Goal: Task Accomplishment & Management: Manage account settings

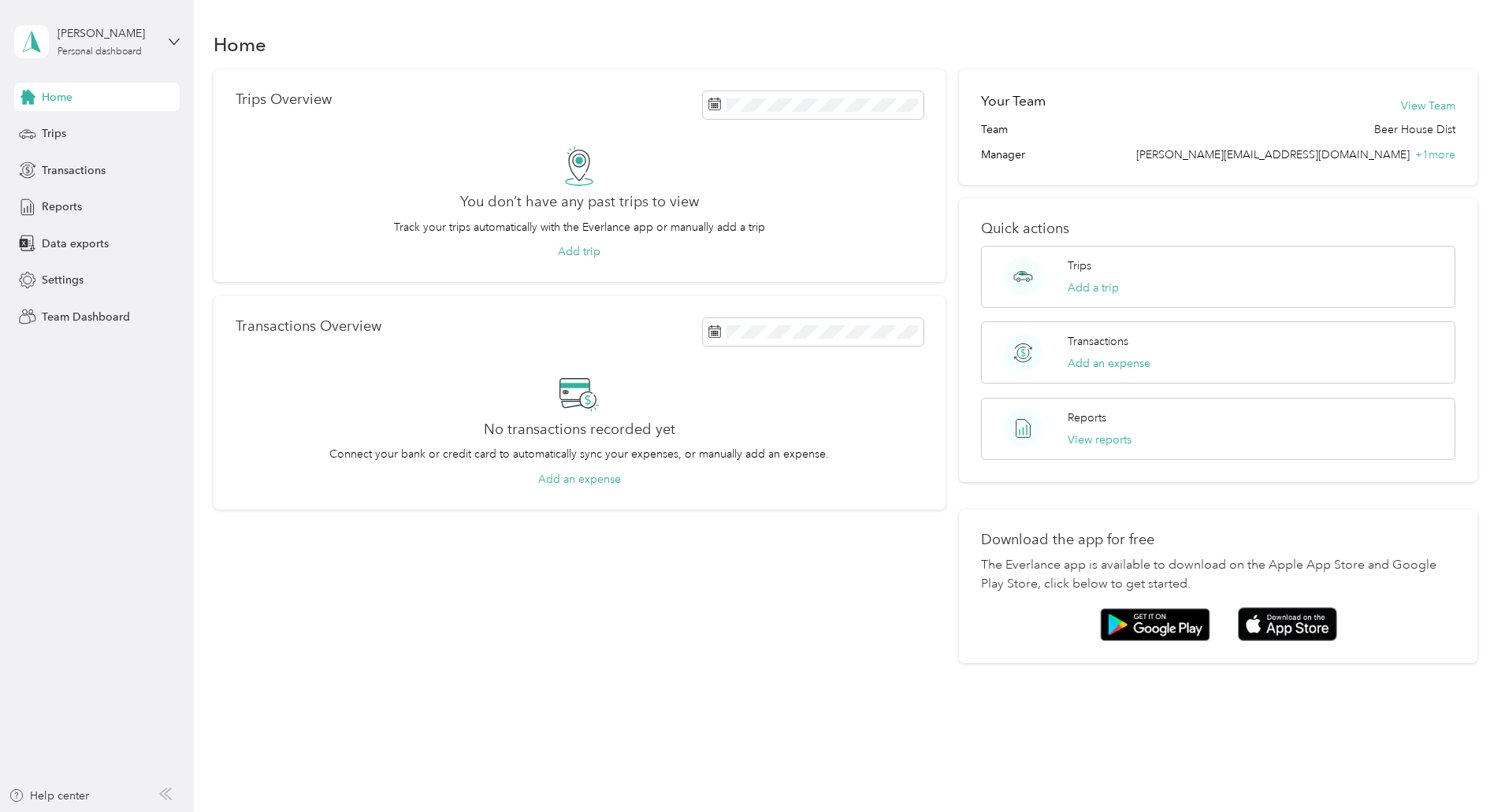
click at [166, 45] on div "[PERSON_NAME] Personal dashboard" at bounding box center [97, 42] width 165 height 55
click at [134, 135] on div "Team dashboard" at bounding box center [224, 130] width 399 height 27
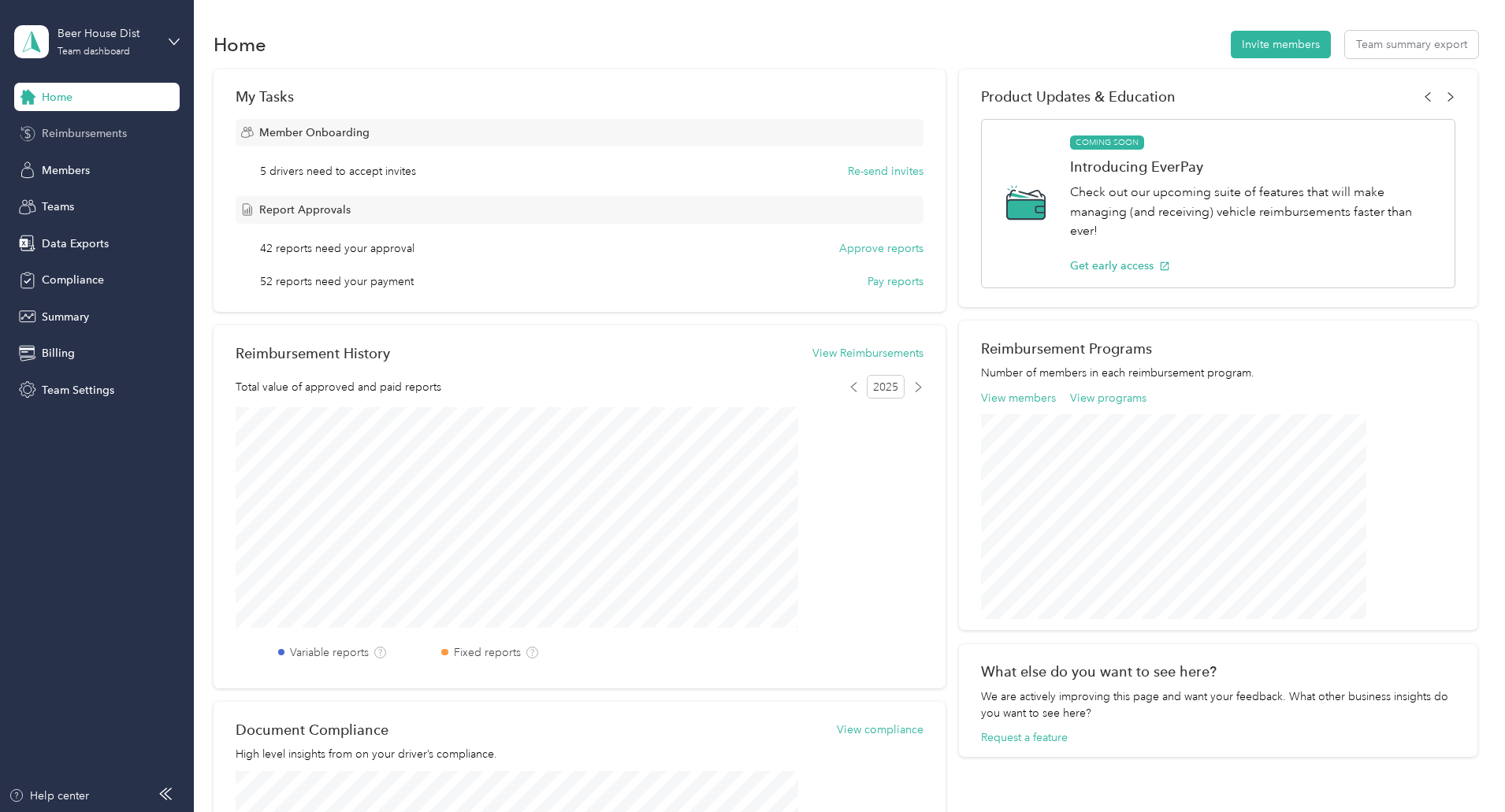
click at [124, 134] on span "Reimbursements" at bounding box center [84, 134] width 85 height 16
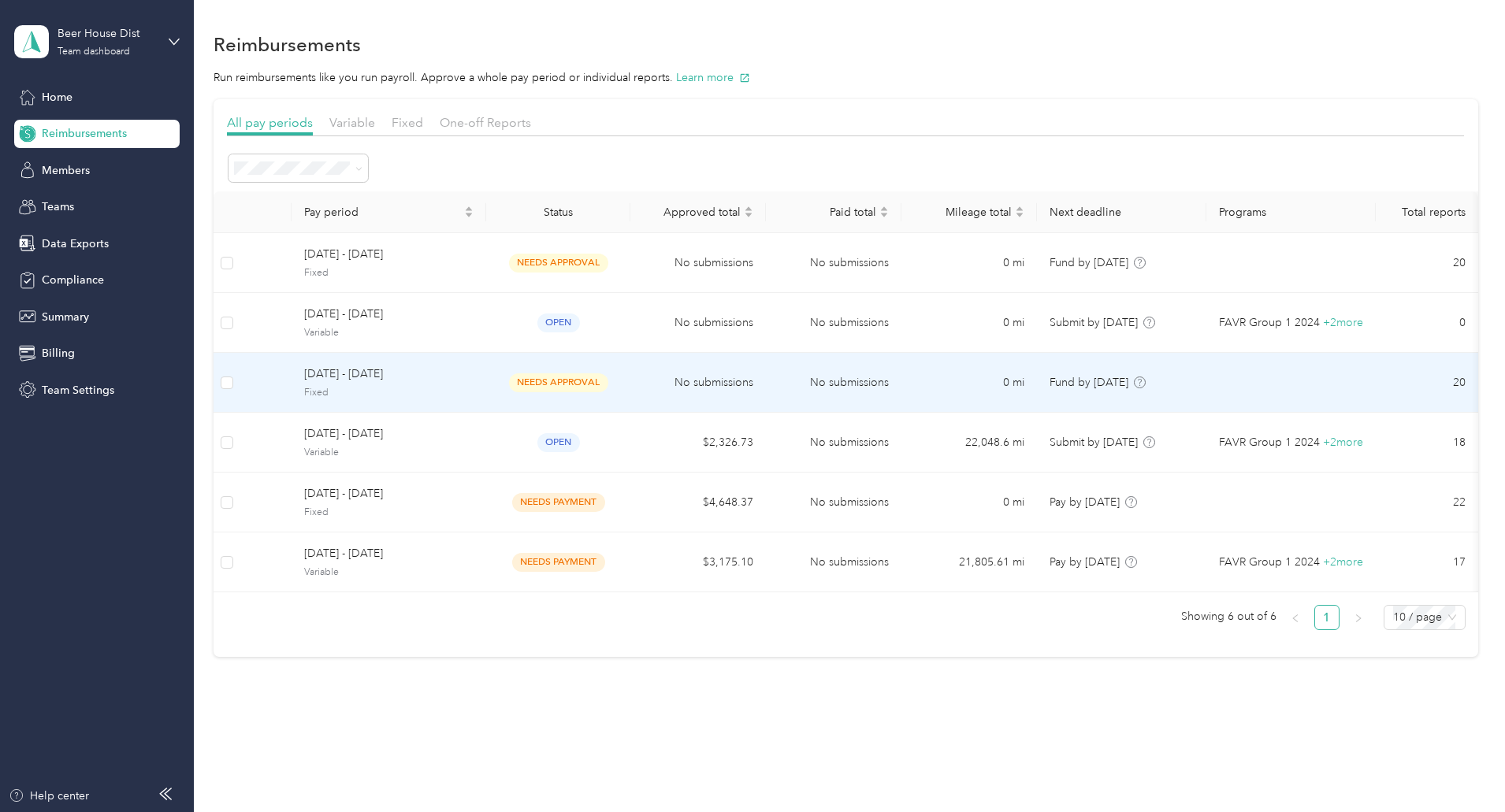
click at [473, 392] on span "Fixed" at bounding box center [389, 393] width 170 height 15
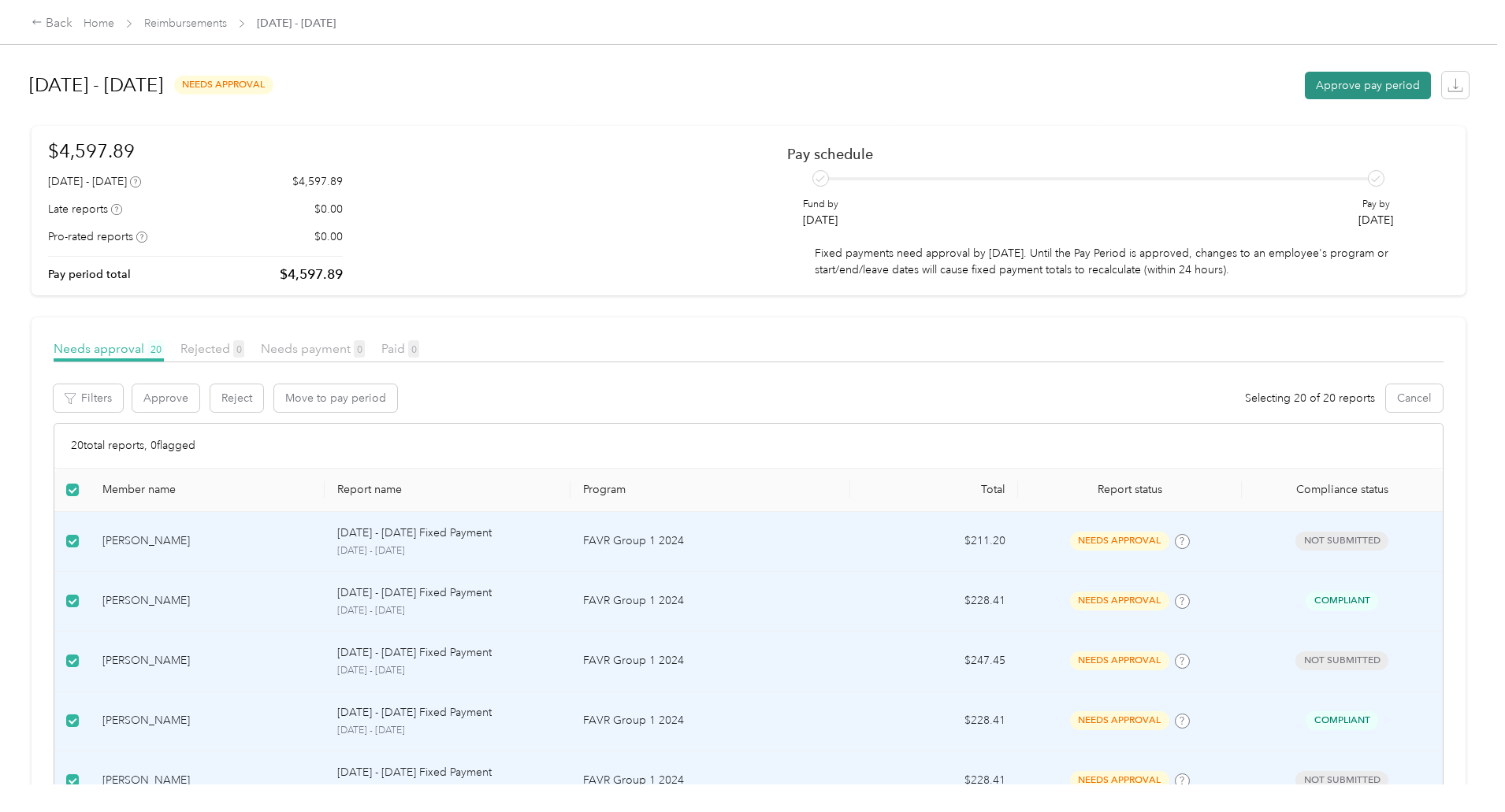
click at [1305, 78] on button "Approve pay period" at bounding box center [1368, 85] width 126 height 27
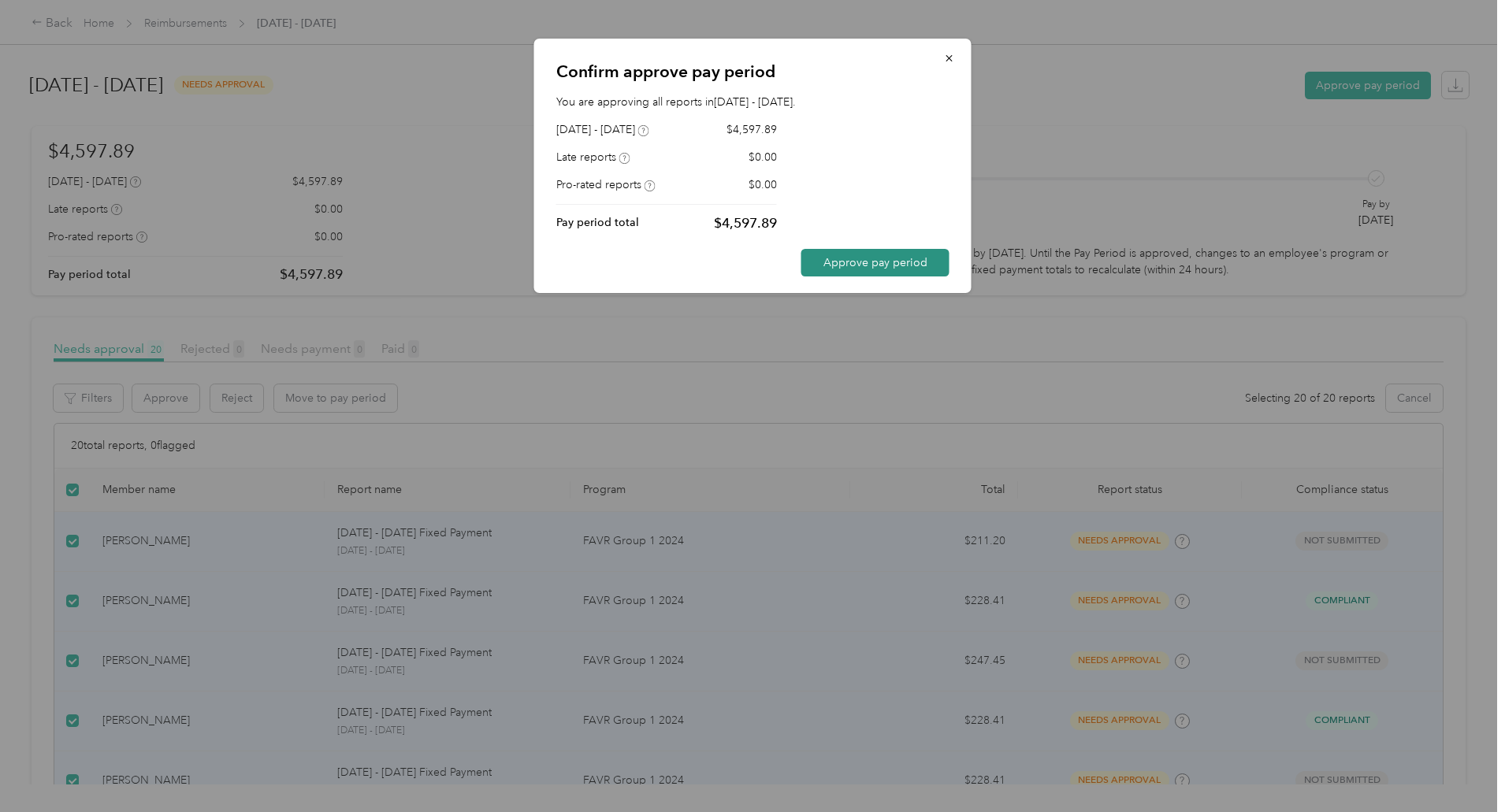
click at [845, 267] on button "Approve pay period" at bounding box center [875, 262] width 148 height 27
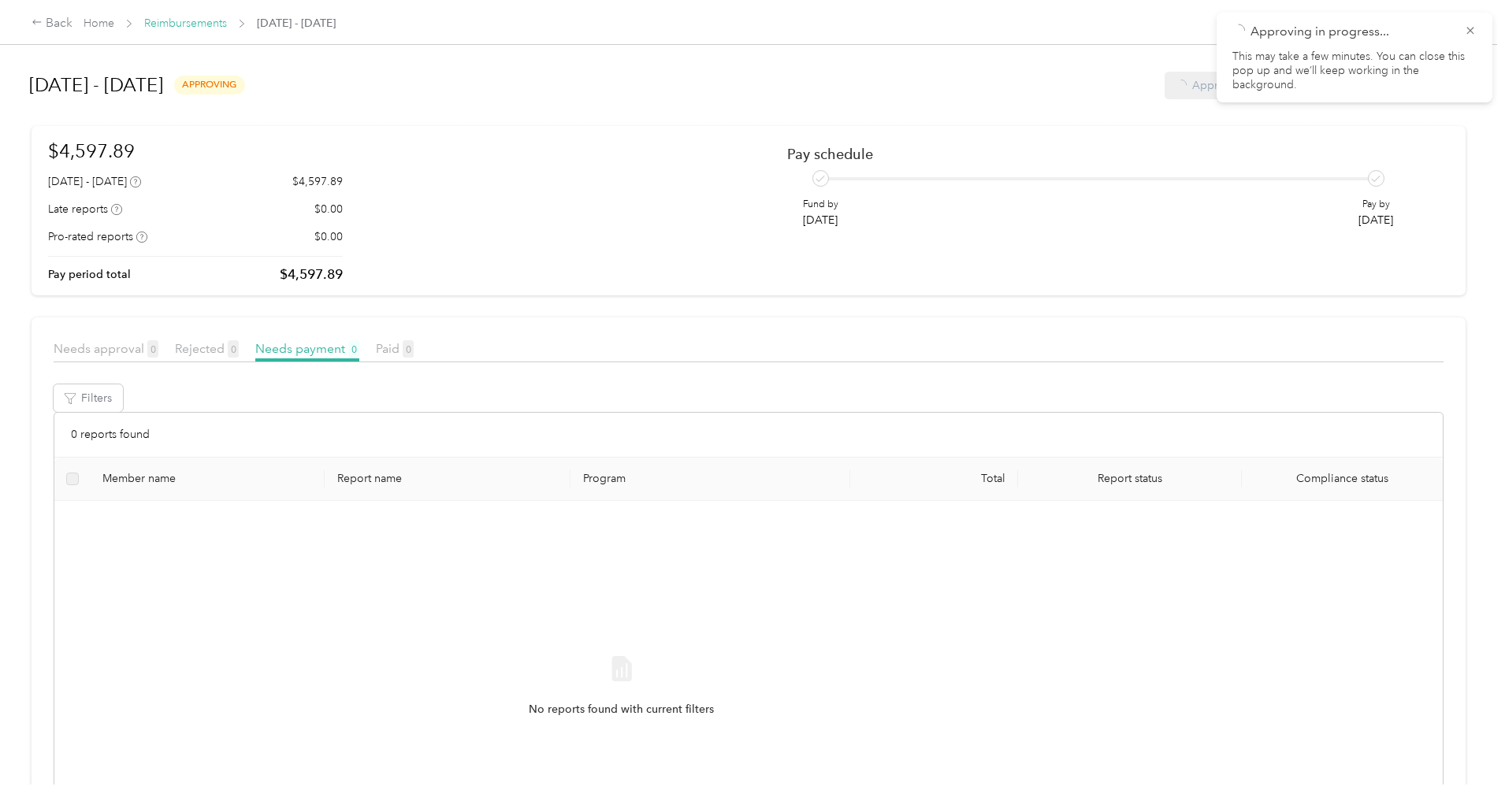
click at [227, 27] on link "Reimbursements" at bounding box center [185, 23] width 83 height 14
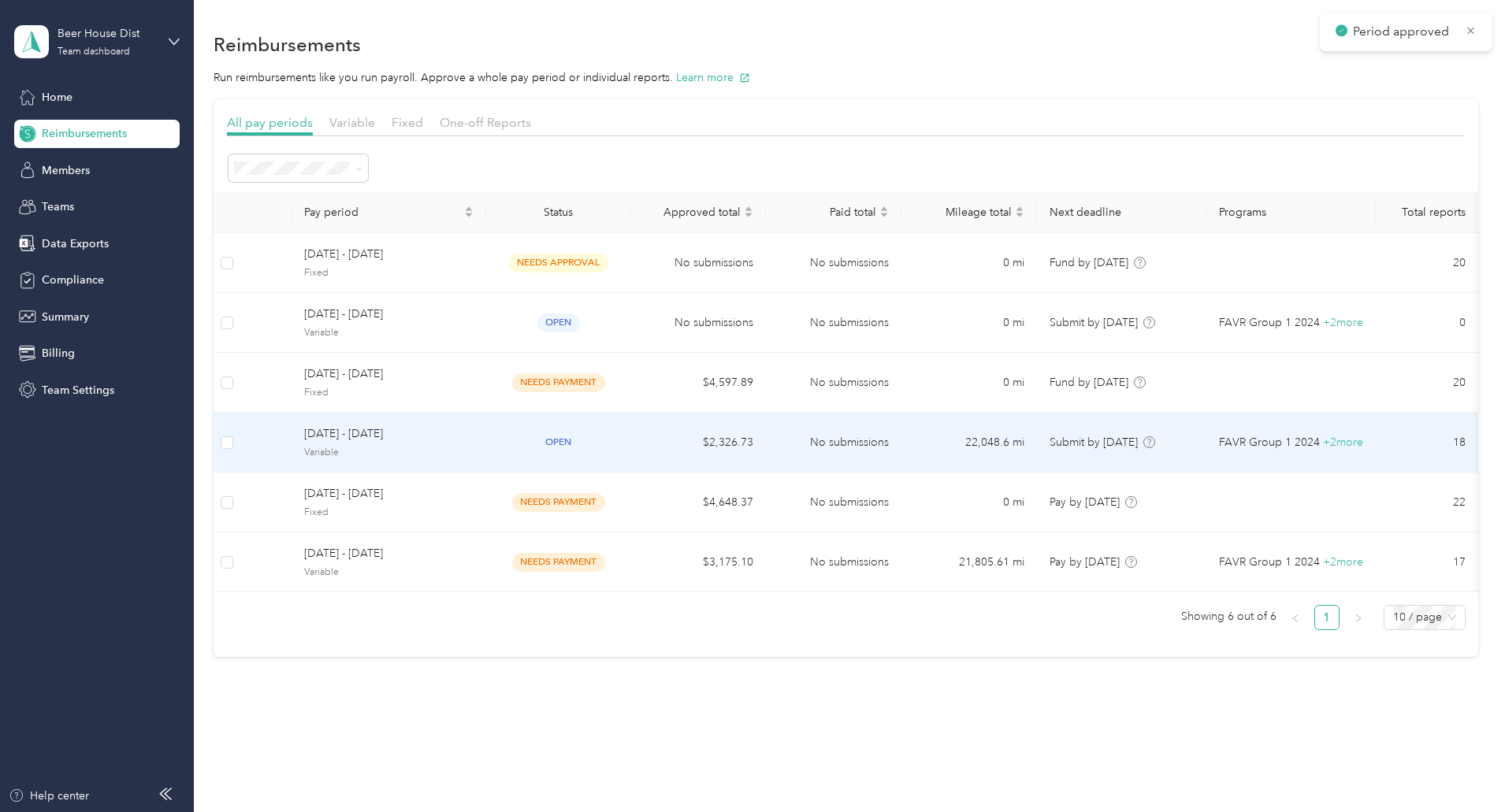
click at [473, 455] on span "Variable" at bounding box center [389, 453] width 170 height 15
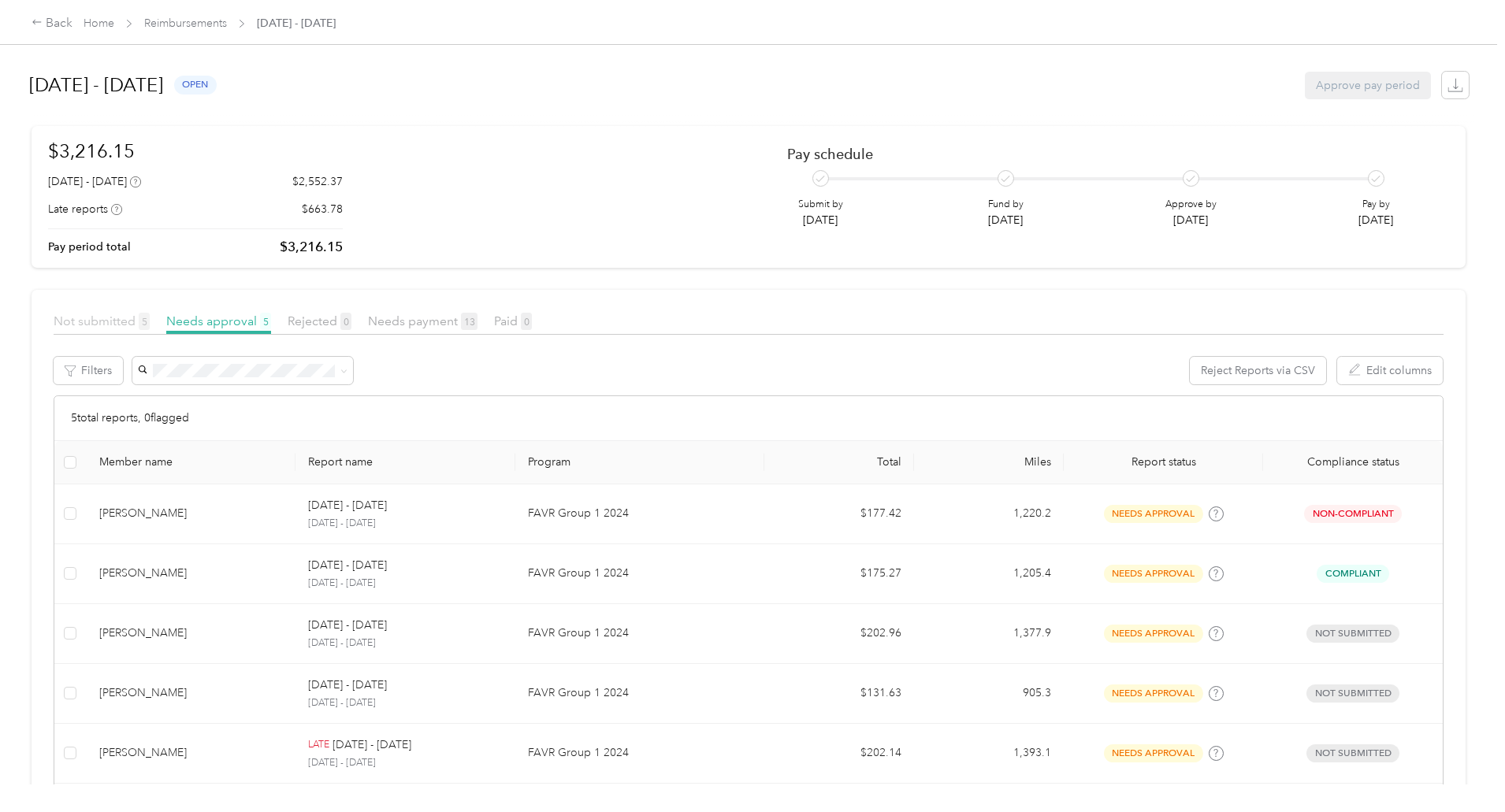
click at [150, 324] on span "Not submitted 5" at bounding box center [102, 321] width 96 height 15
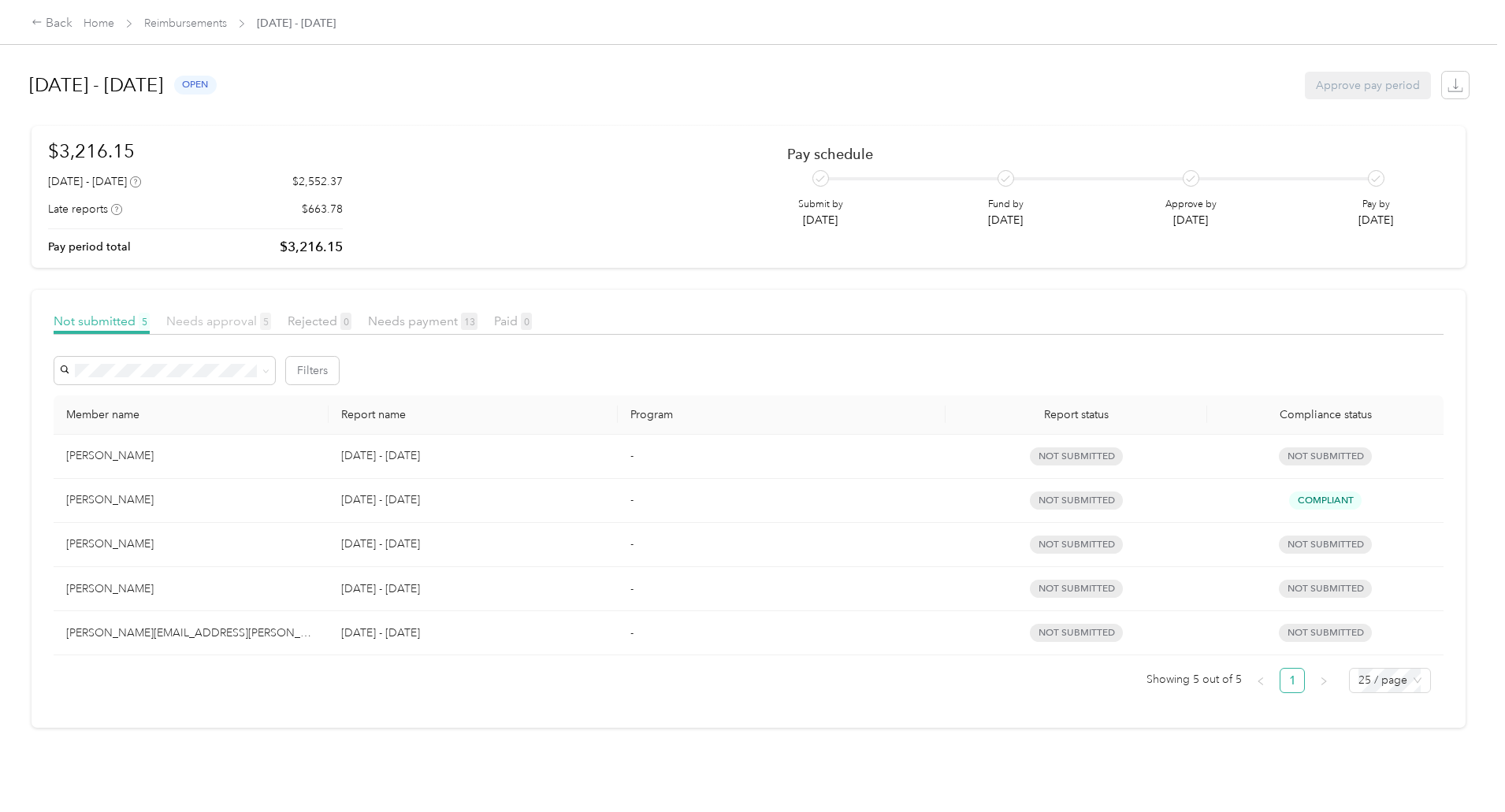
click at [271, 319] on span "Needs approval 5" at bounding box center [218, 321] width 104 height 15
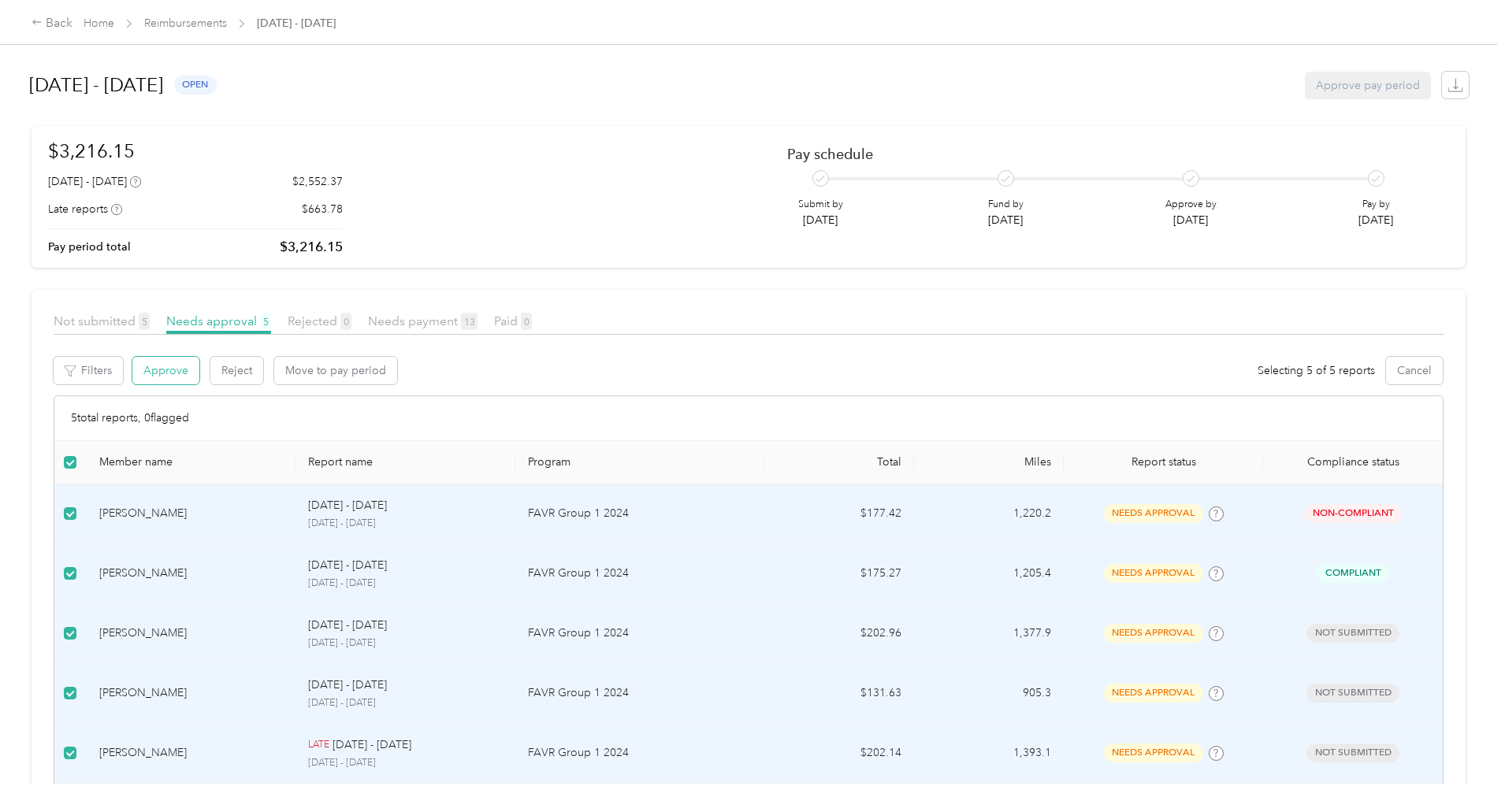
click at [199, 376] on button "Approve" at bounding box center [166, 371] width 67 height 27
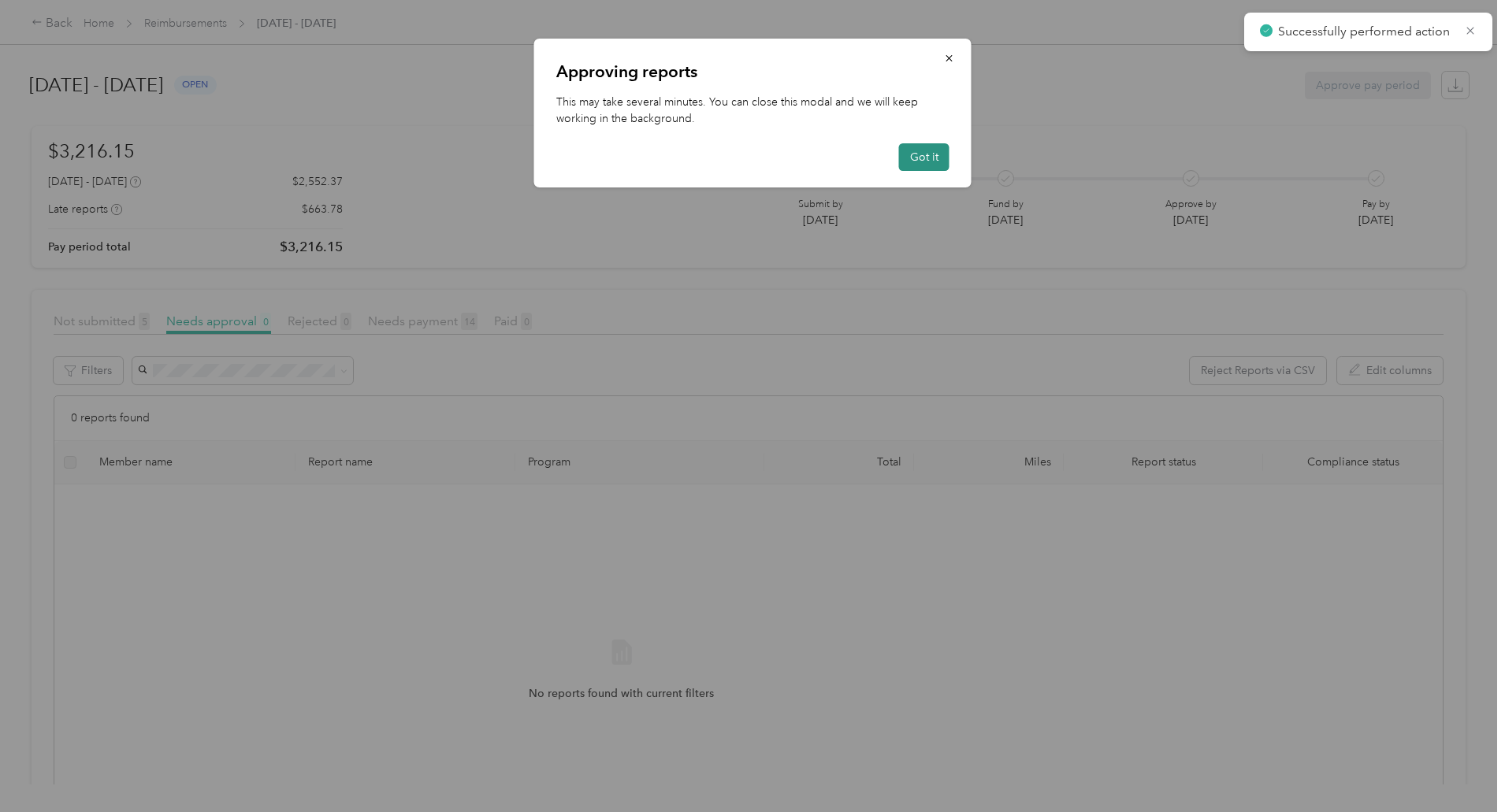
click at [935, 145] on button "Got it" at bounding box center [925, 157] width 51 height 27
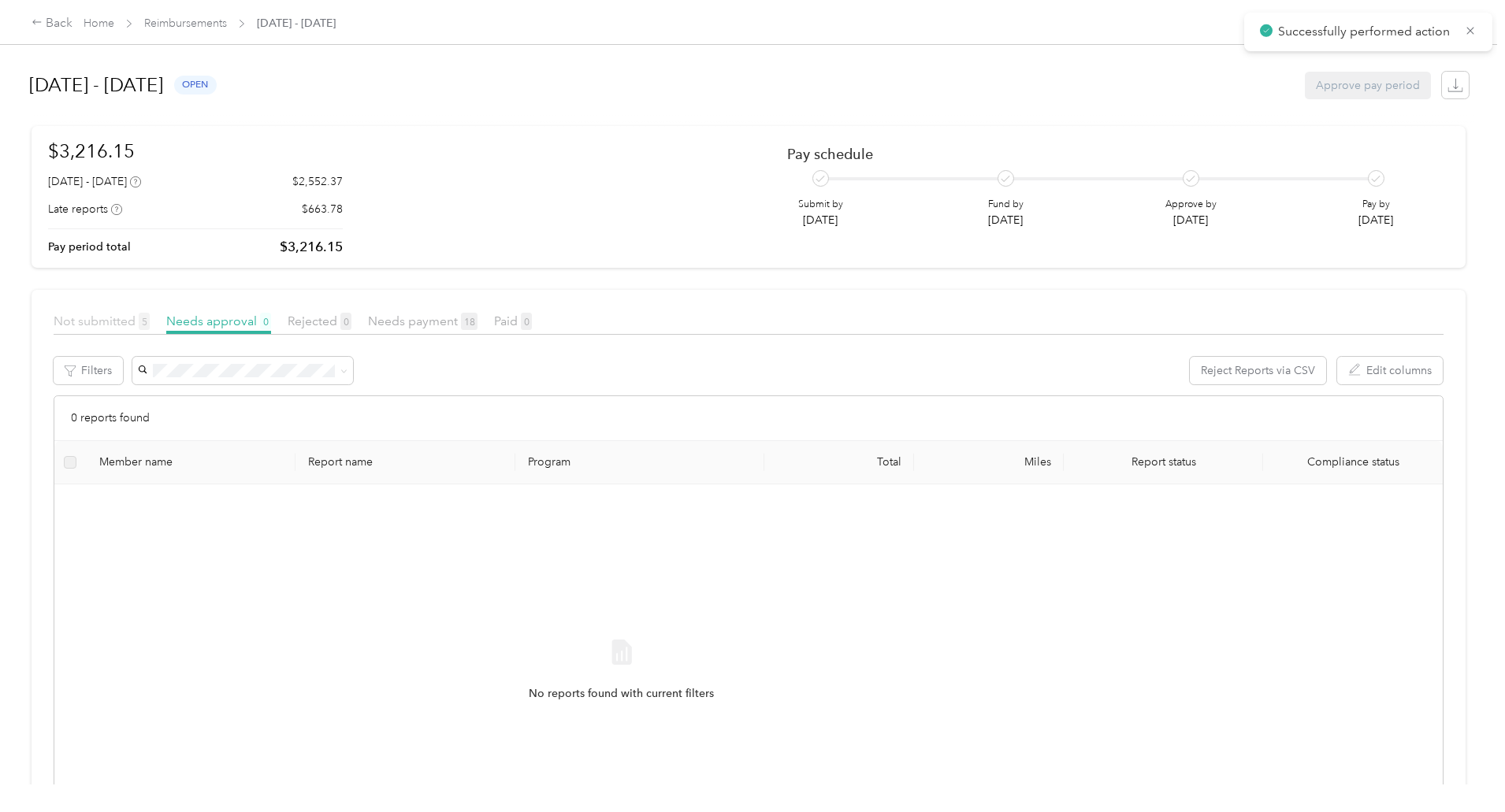
click at [150, 321] on span "Not submitted 5" at bounding box center [102, 321] width 96 height 15
